Goal: Task Accomplishment & Management: Complete application form

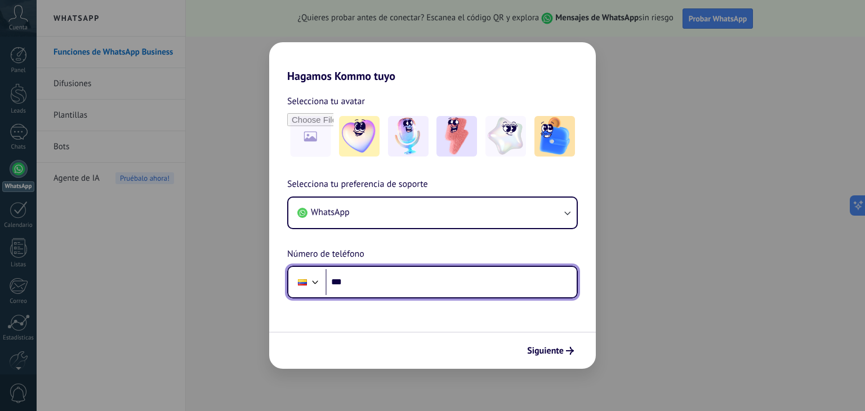
click at [380, 284] on input "***" at bounding box center [451, 282] width 251 height 26
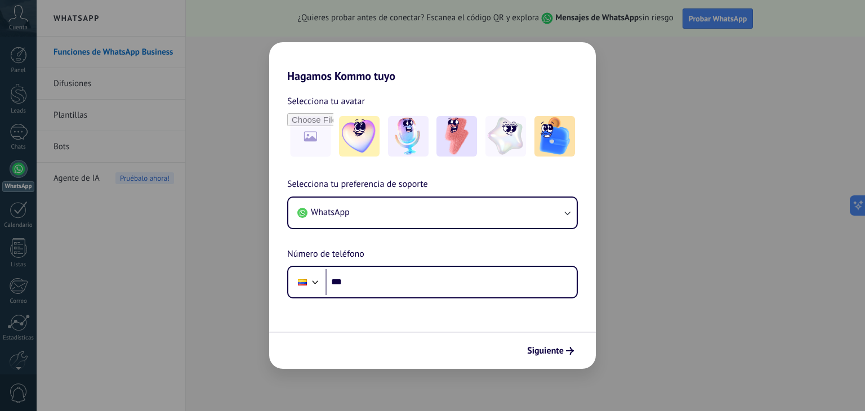
click at [607, 68] on div "Hagamos Kommo tuyo Selecciona tu avatar Selecciona tu preferencia de soporte Wh…" at bounding box center [432, 205] width 865 height 411
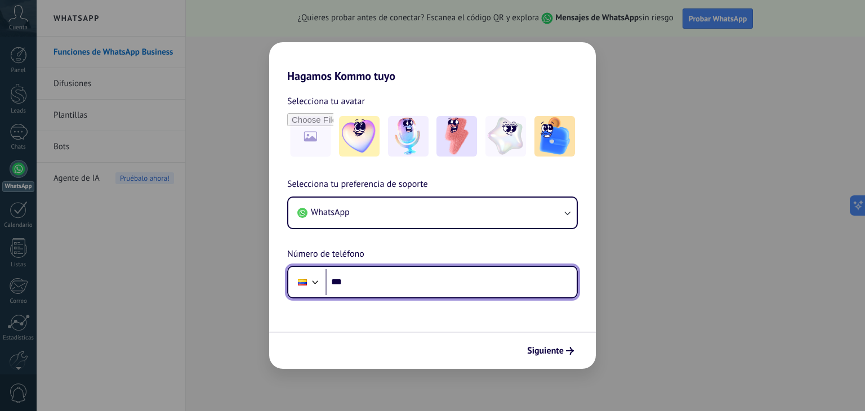
click at [410, 280] on input "***" at bounding box center [451, 282] width 251 height 26
type input "**********"
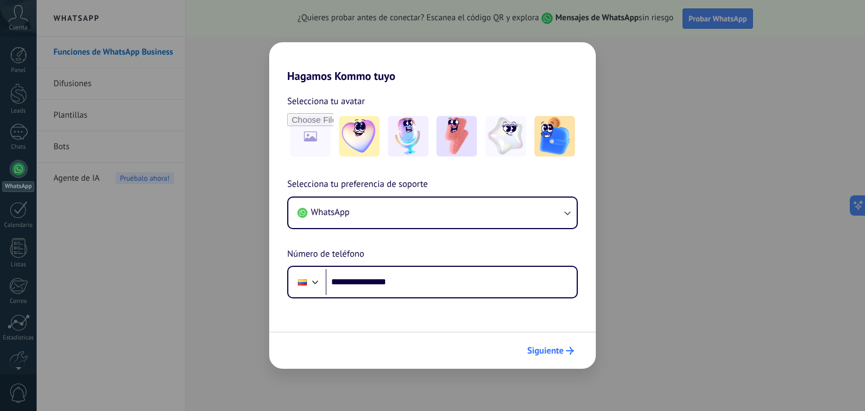
click at [546, 350] on span "Siguiente" at bounding box center [545, 351] width 37 height 8
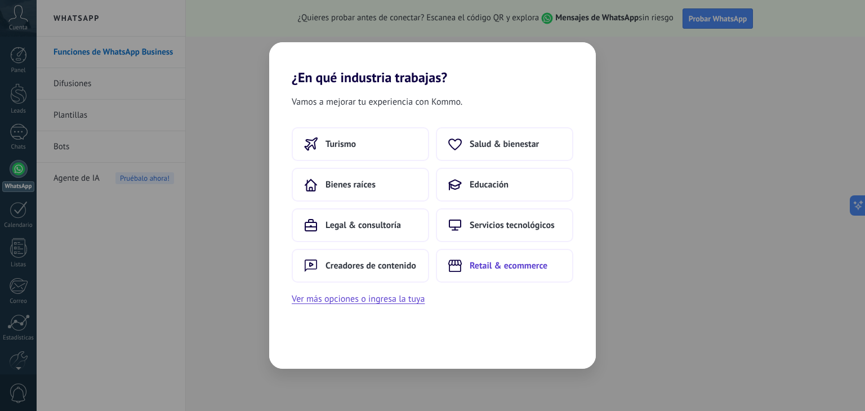
click at [491, 266] on span "Retail & ecommerce" at bounding box center [509, 265] width 78 height 11
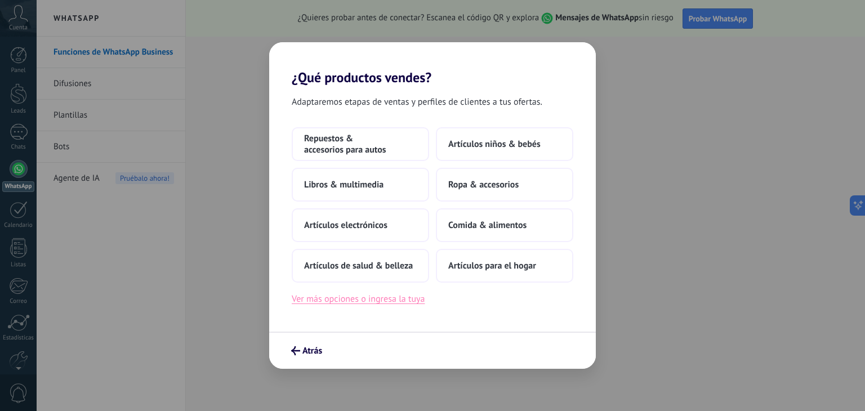
click at [345, 303] on button "Ver más opciones o ingresa la tuya" at bounding box center [358, 299] width 133 height 15
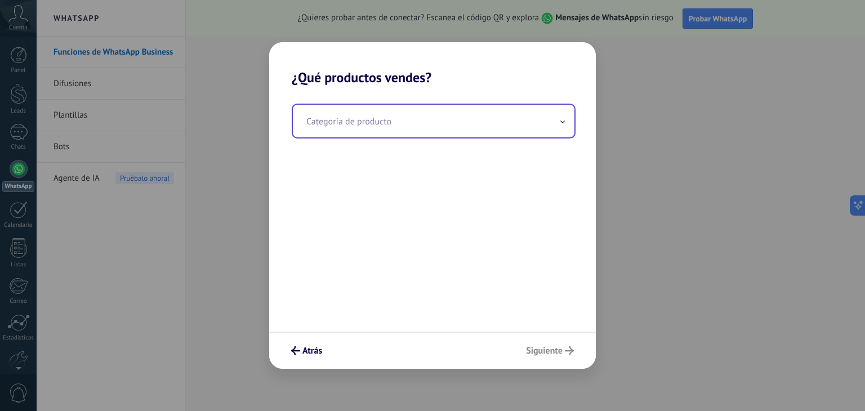
click at [413, 128] on input "text" at bounding box center [434, 121] width 282 height 33
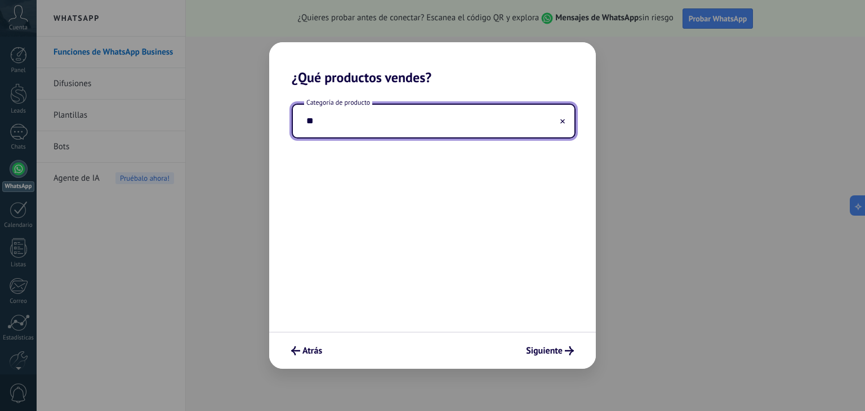
type input "*"
type input "**********"
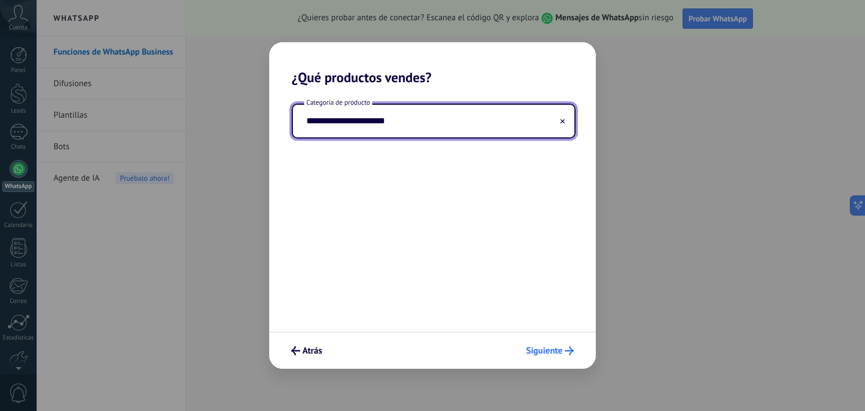
click at [541, 352] on span "Siguiente" at bounding box center [544, 351] width 37 height 8
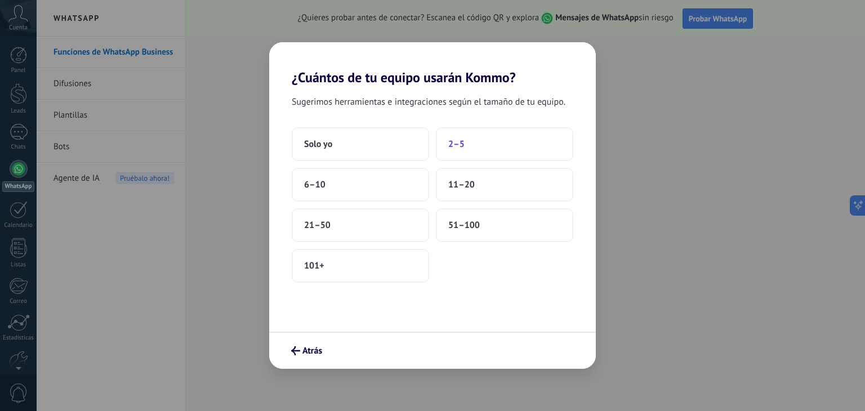
click at [480, 145] on button "2–5" at bounding box center [504, 144] width 137 height 34
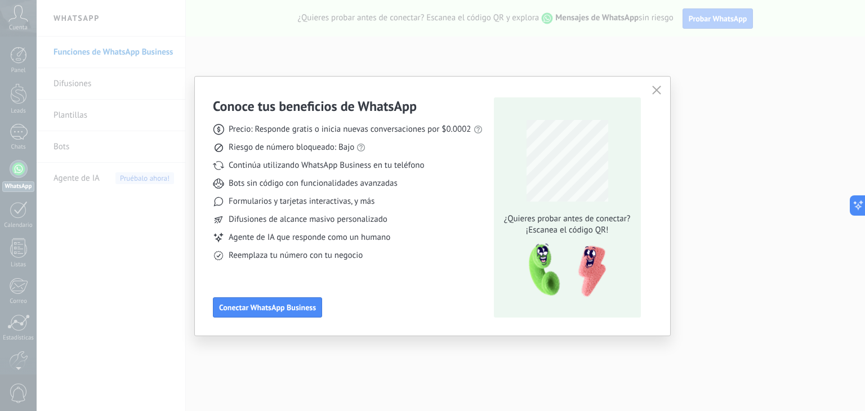
click at [655, 91] on use "button" at bounding box center [656, 90] width 8 height 8
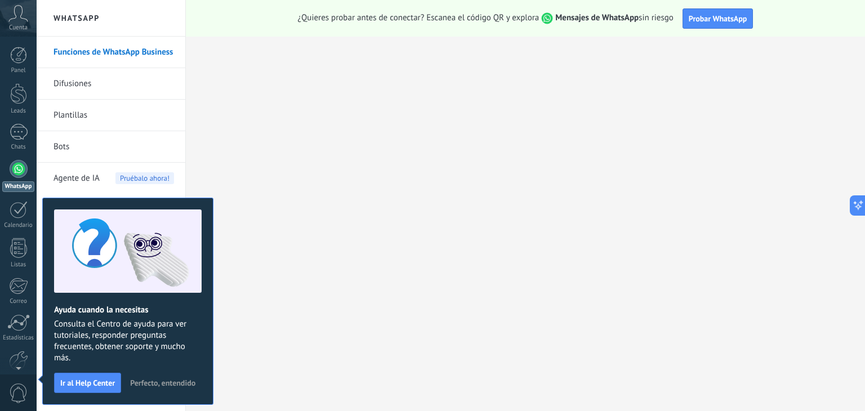
click at [182, 379] on span "Perfecto, entendido" at bounding box center [162, 383] width 65 height 8
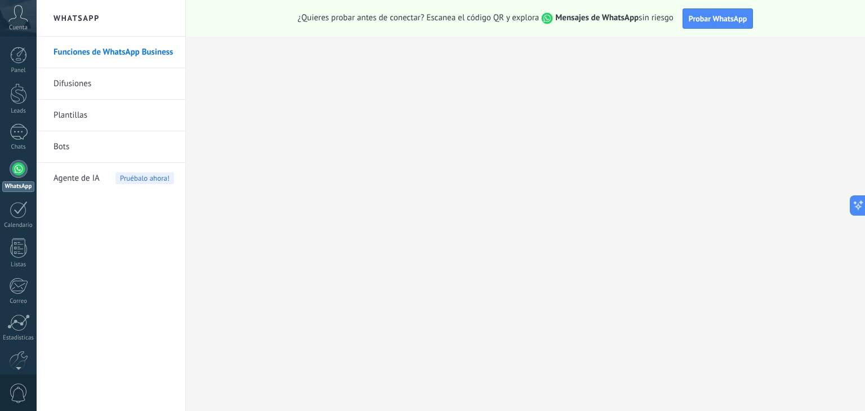
click at [83, 86] on link "Difusiones" at bounding box center [114, 84] width 121 height 32
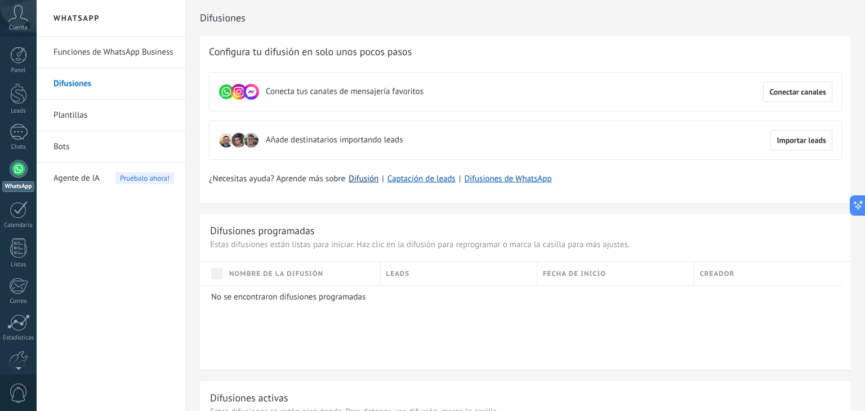
click at [370, 181] on link "Difusión" at bounding box center [364, 179] width 30 height 11
click at [66, 174] on span "Agente de IA" at bounding box center [77, 179] width 46 height 32
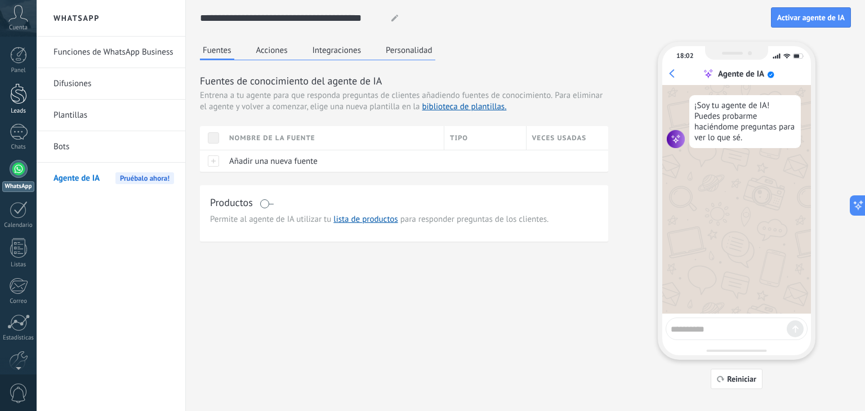
click at [18, 99] on div at bounding box center [18, 93] width 17 height 21
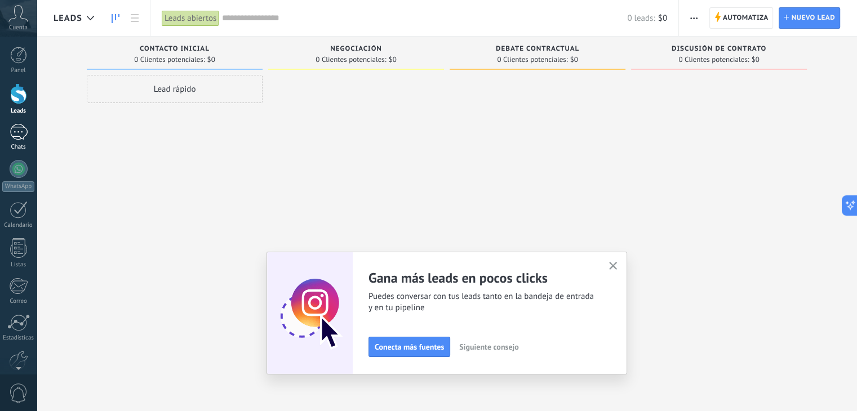
click at [14, 134] on div at bounding box center [19, 132] width 18 height 16
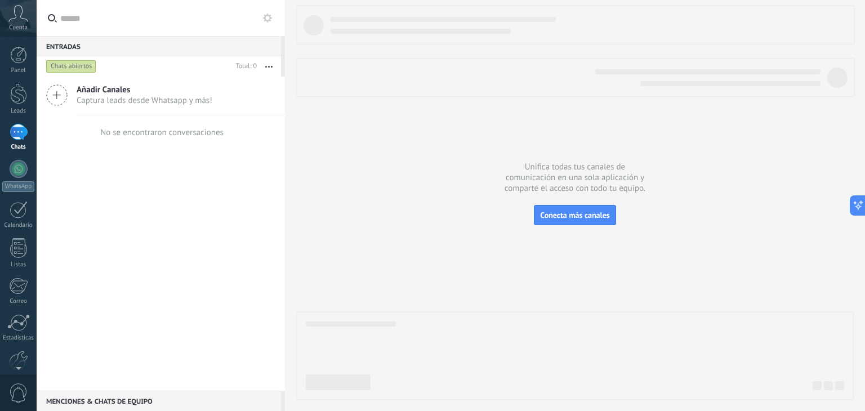
click at [18, 26] on span "Cuenta" at bounding box center [18, 27] width 19 height 7
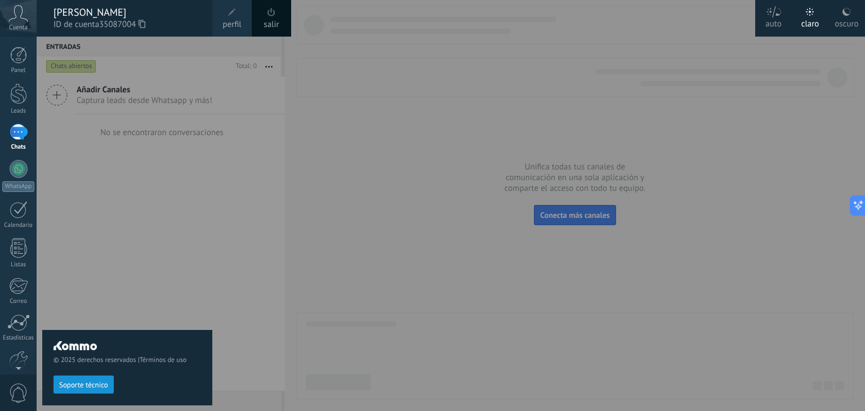
click at [320, 265] on div at bounding box center [469, 205] width 865 height 411
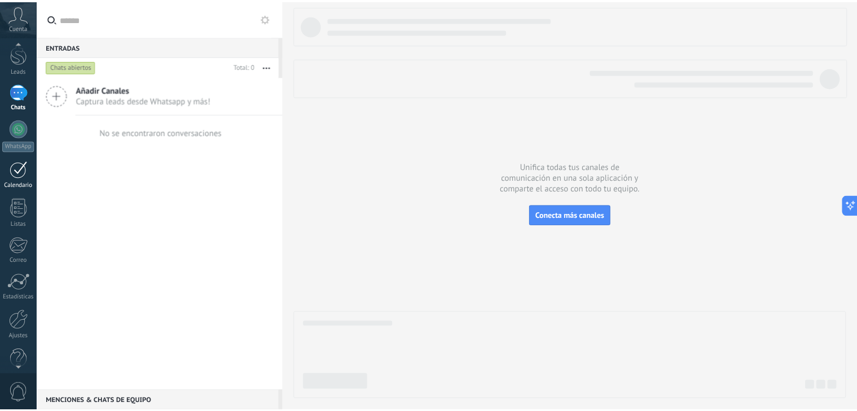
scroll to position [57, 0]
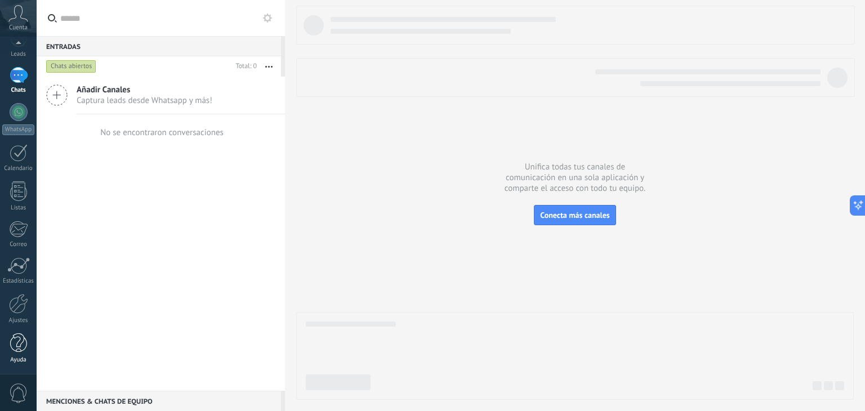
click at [19, 344] on div at bounding box center [18, 344] width 17 height 20
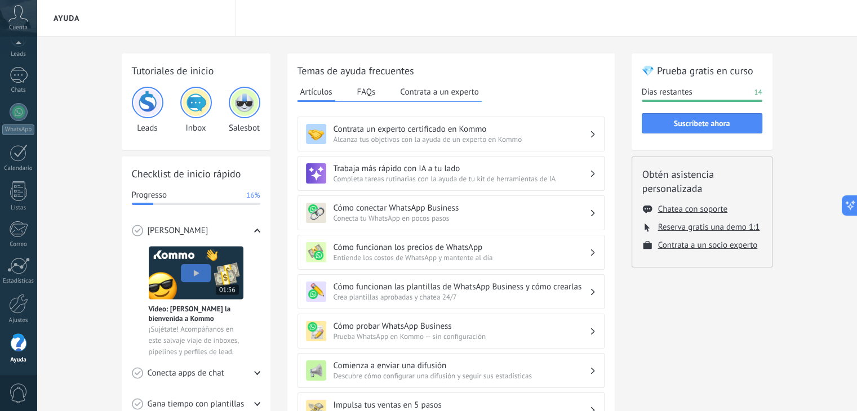
click at [151, 105] on img at bounding box center [147, 102] width 27 height 27
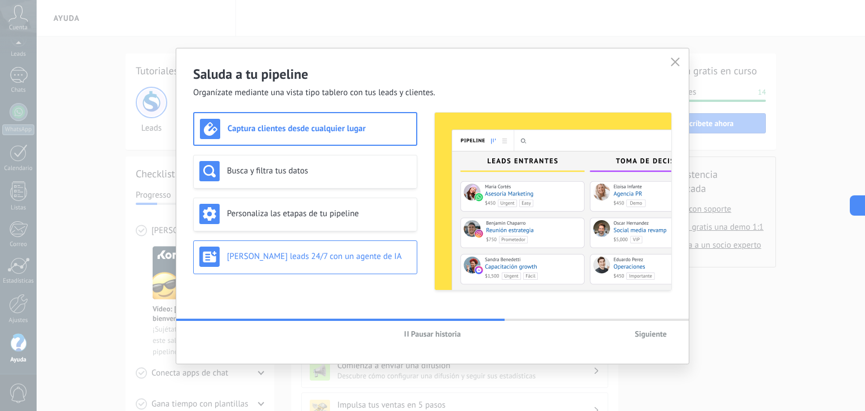
click at [332, 251] on h3 "[PERSON_NAME] leads 24/7 con un agente de IA" at bounding box center [319, 256] width 184 height 11
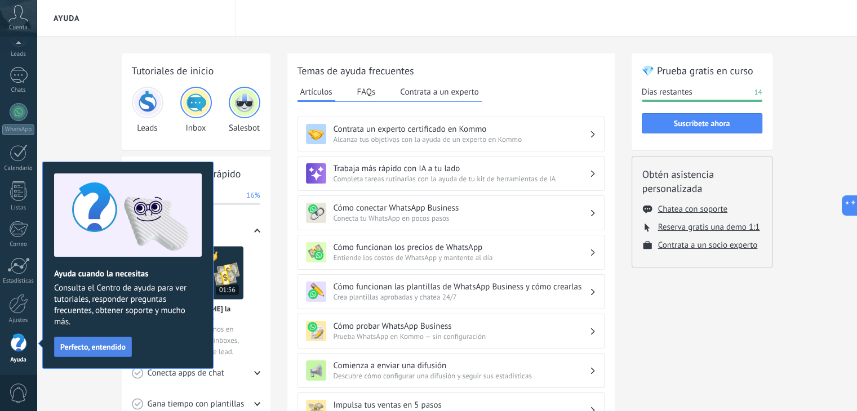
click at [92, 349] on span "Perfecto, entendido" at bounding box center [92, 347] width 65 height 8
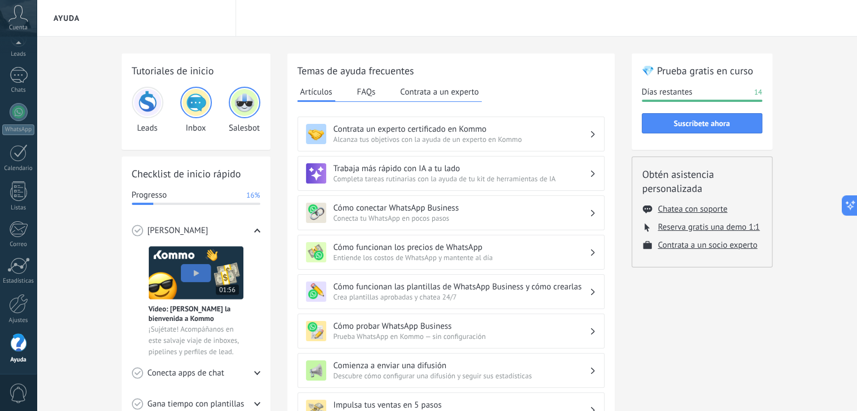
click at [141, 104] on img at bounding box center [147, 102] width 27 height 27
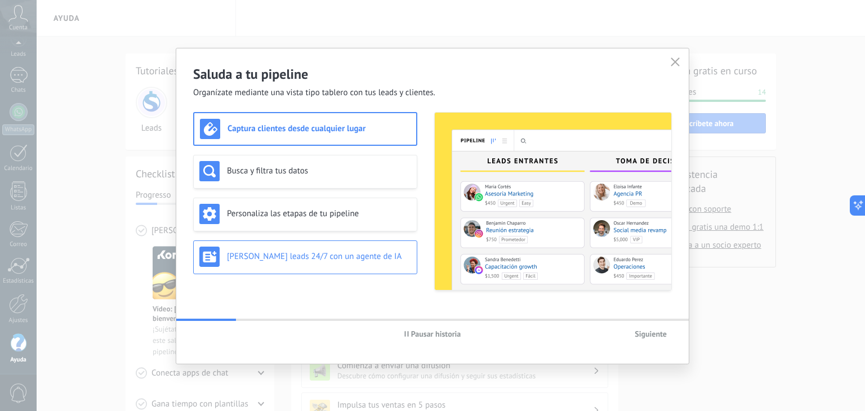
click at [308, 264] on div "[PERSON_NAME] leads 24/7 con un agente de IA" at bounding box center [305, 257] width 212 height 20
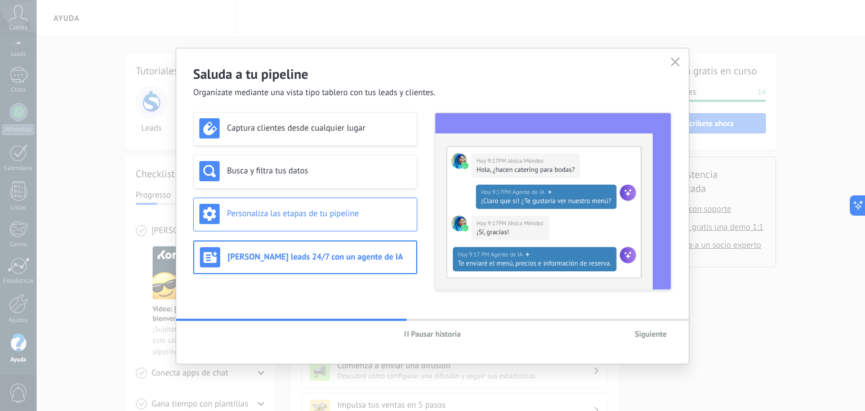
click at [261, 215] on h3 "Personaliza las etapas de tu pipeline" at bounding box center [319, 213] width 184 height 11
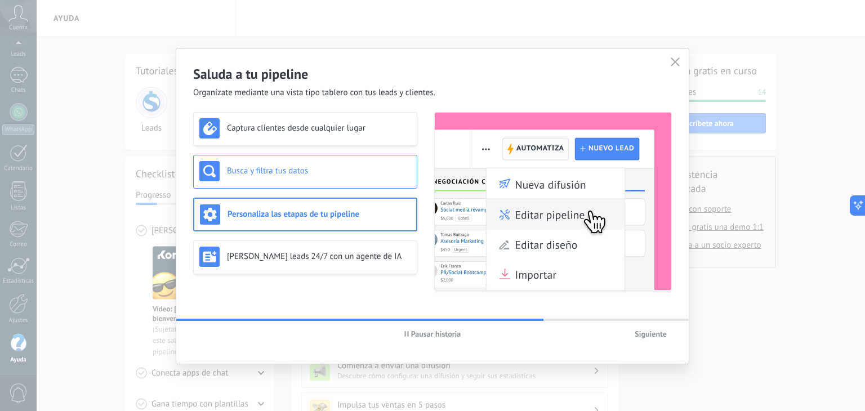
click at [299, 159] on div "Busca y filtra tus datos" at bounding box center [305, 172] width 224 height 34
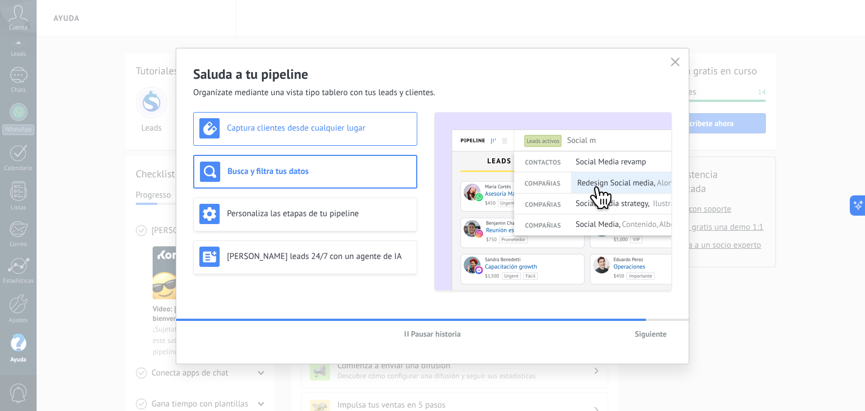
click at [306, 115] on div "Captura clientes desde cualquier lugar" at bounding box center [305, 129] width 224 height 34
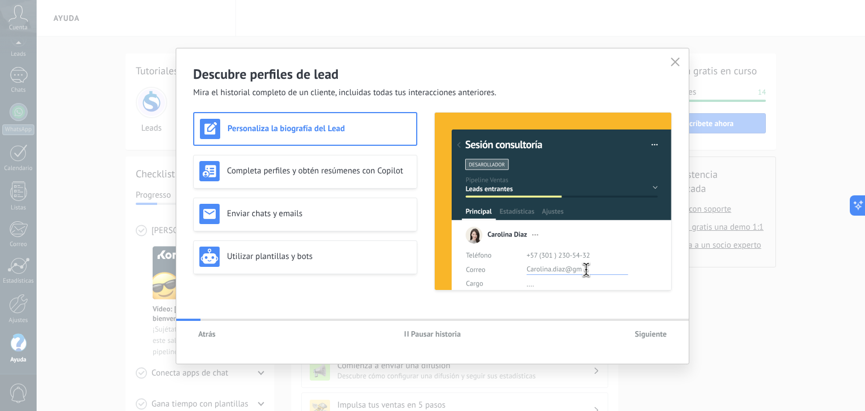
click at [672, 66] on span "button" at bounding box center [675, 62] width 9 height 10
